Goal: Answer question/provide support: Share knowledge or assist other users

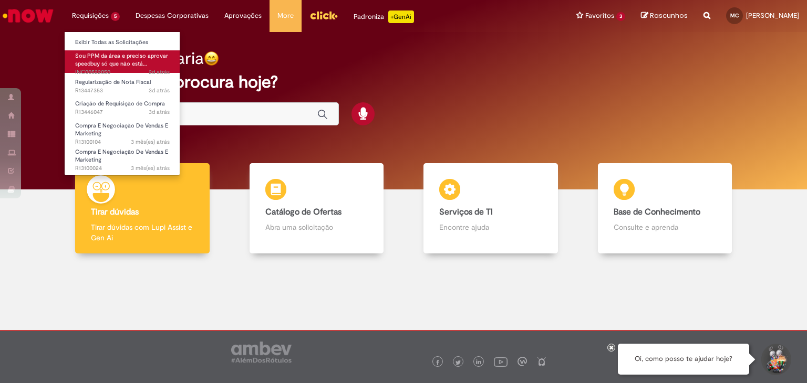
click at [124, 64] on span "Sou PPM da área e preciso aprovar speedbuy só que não está…" at bounding box center [121, 60] width 93 height 16
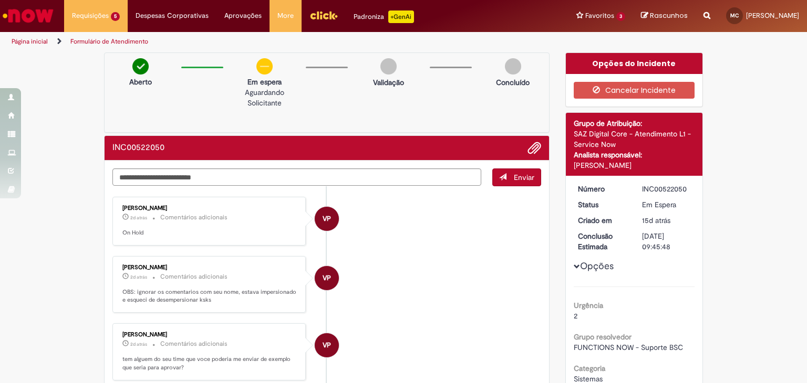
click at [661, 190] on div "INC00522050" at bounding box center [666, 189] width 49 height 11
copy dd "INC00522050"
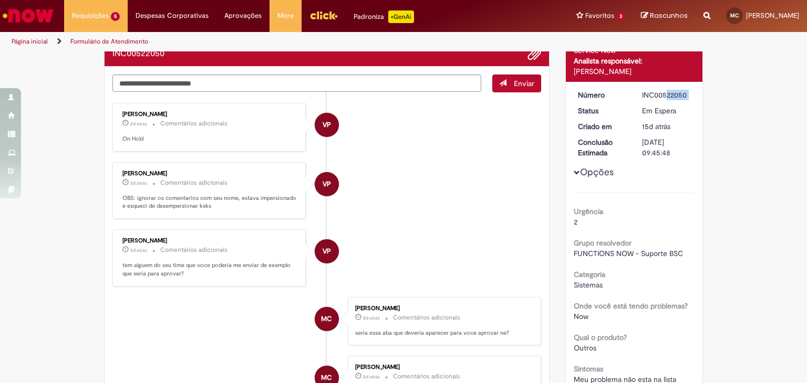
scroll to position [92, 0]
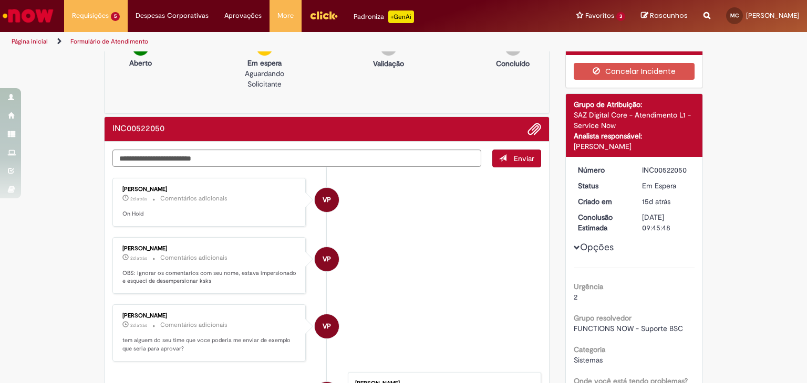
scroll to position [0, 0]
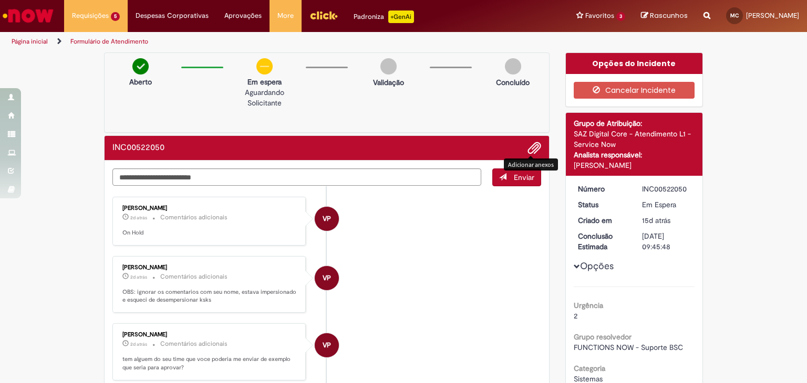
click at [528, 148] on span "Adicionar anexos" at bounding box center [534, 148] width 13 height 13
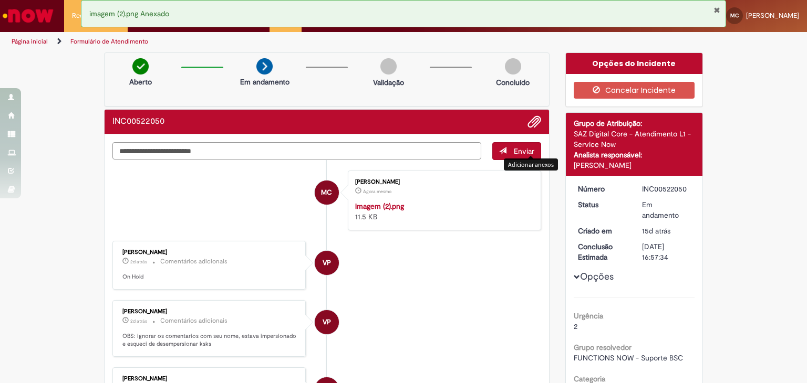
click at [293, 156] on textarea "Digite sua mensagem aqui..." at bounding box center [296, 151] width 369 height 18
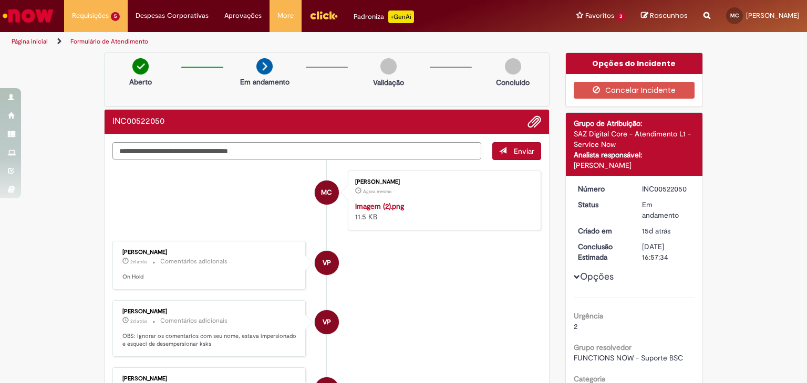
type textarea "**********"
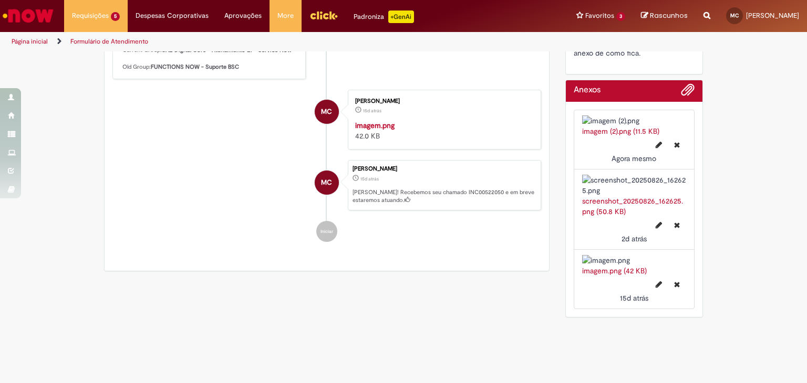
scroll to position [788, 0]
